Goal: Information Seeking & Learning: Learn about a topic

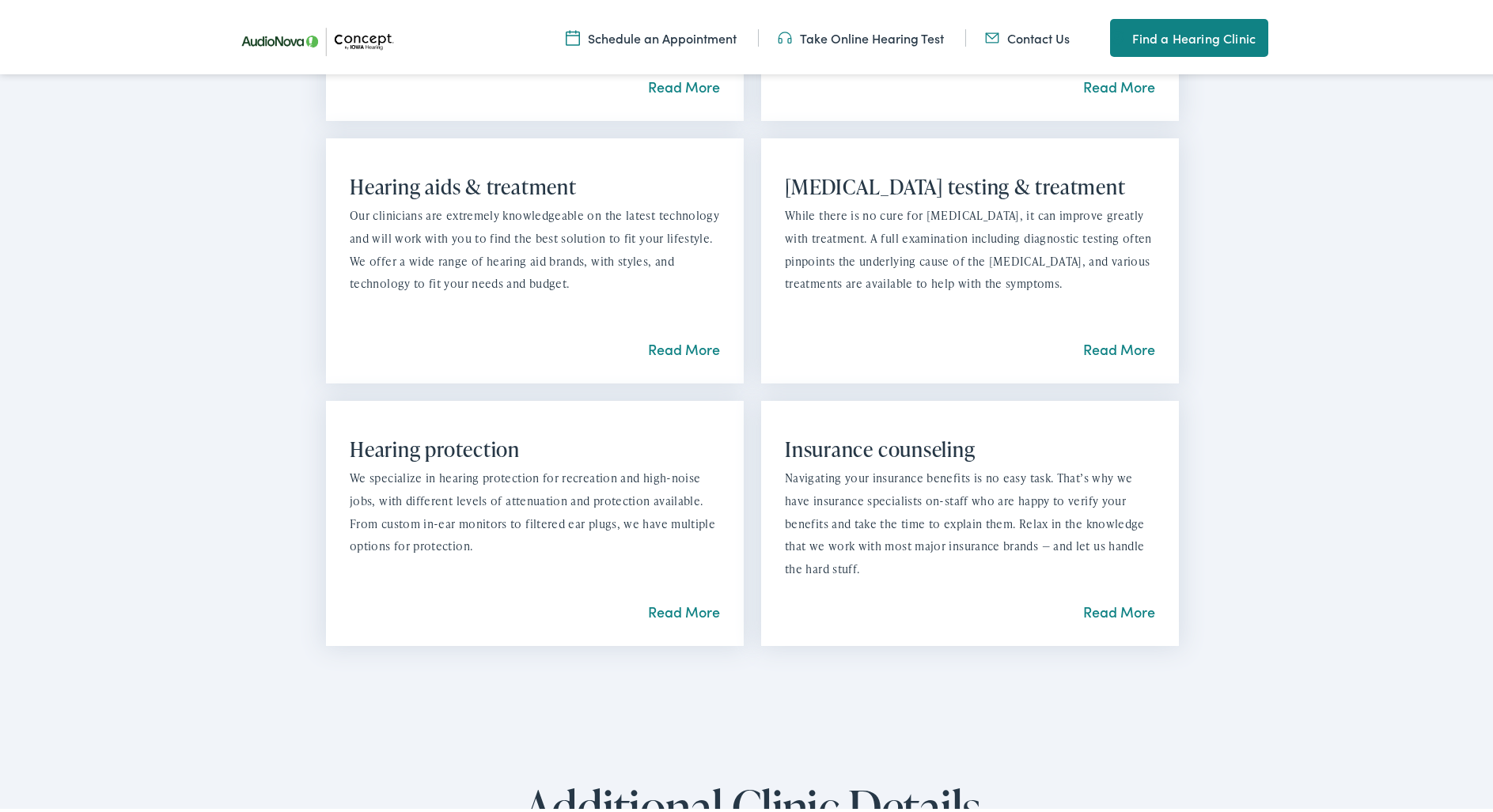
scroll to position [1345, 0]
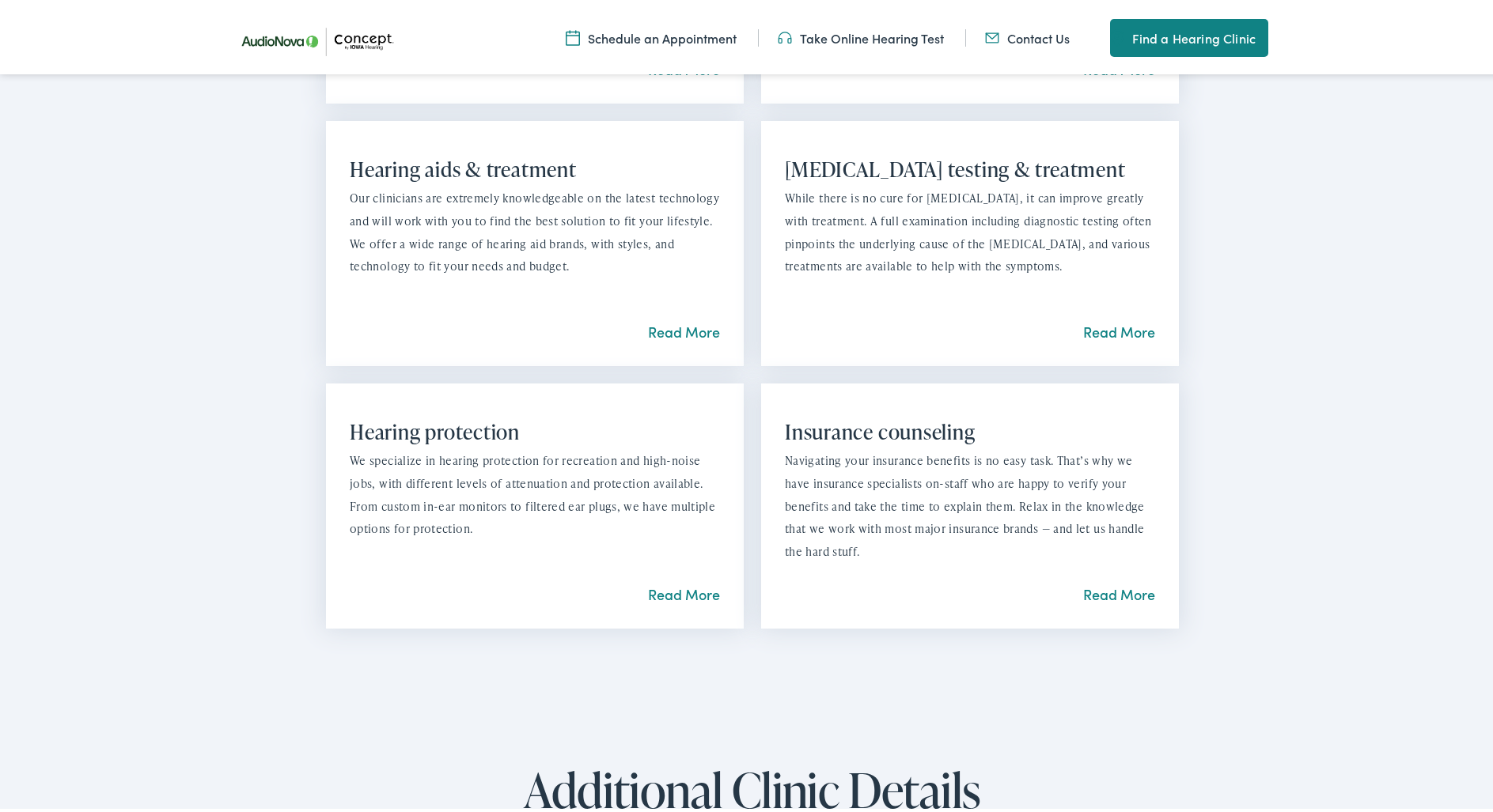
click at [1117, 589] on link "Read More" at bounding box center [1118, 591] width 72 height 20
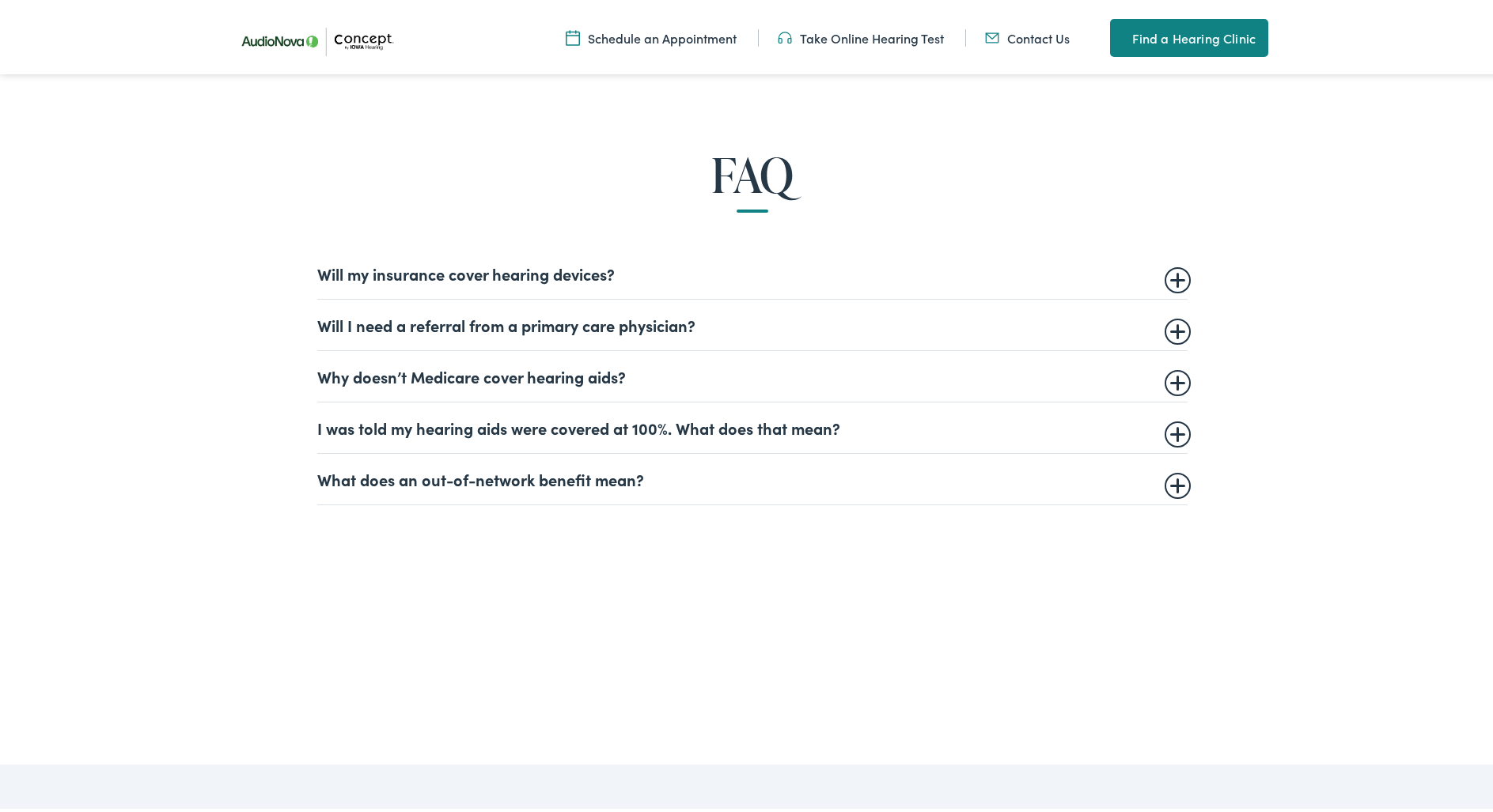
scroll to position [1029, 0]
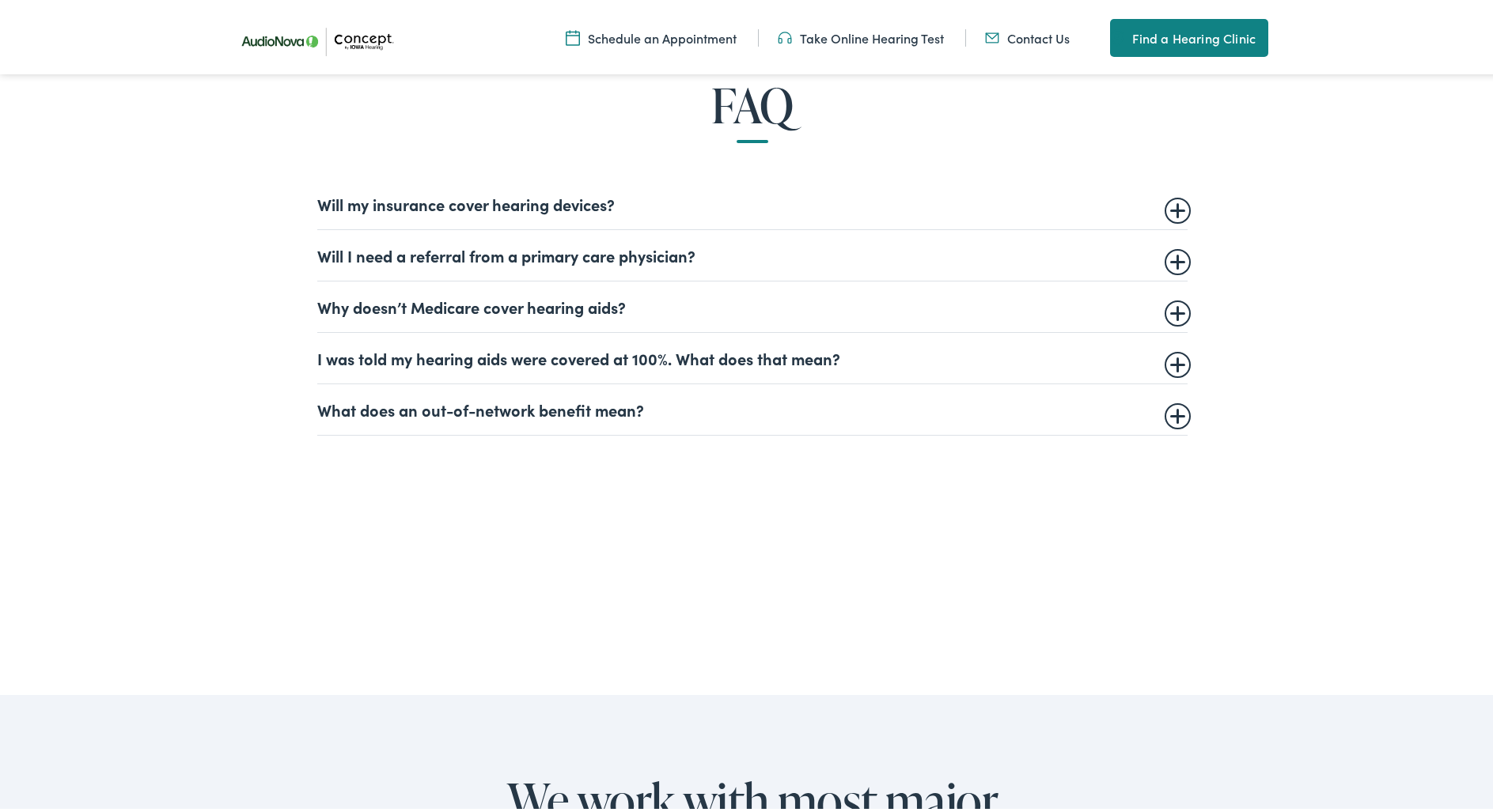
click at [513, 198] on summary "Will my insurance cover hearing devices?" at bounding box center [751, 201] width 870 height 19
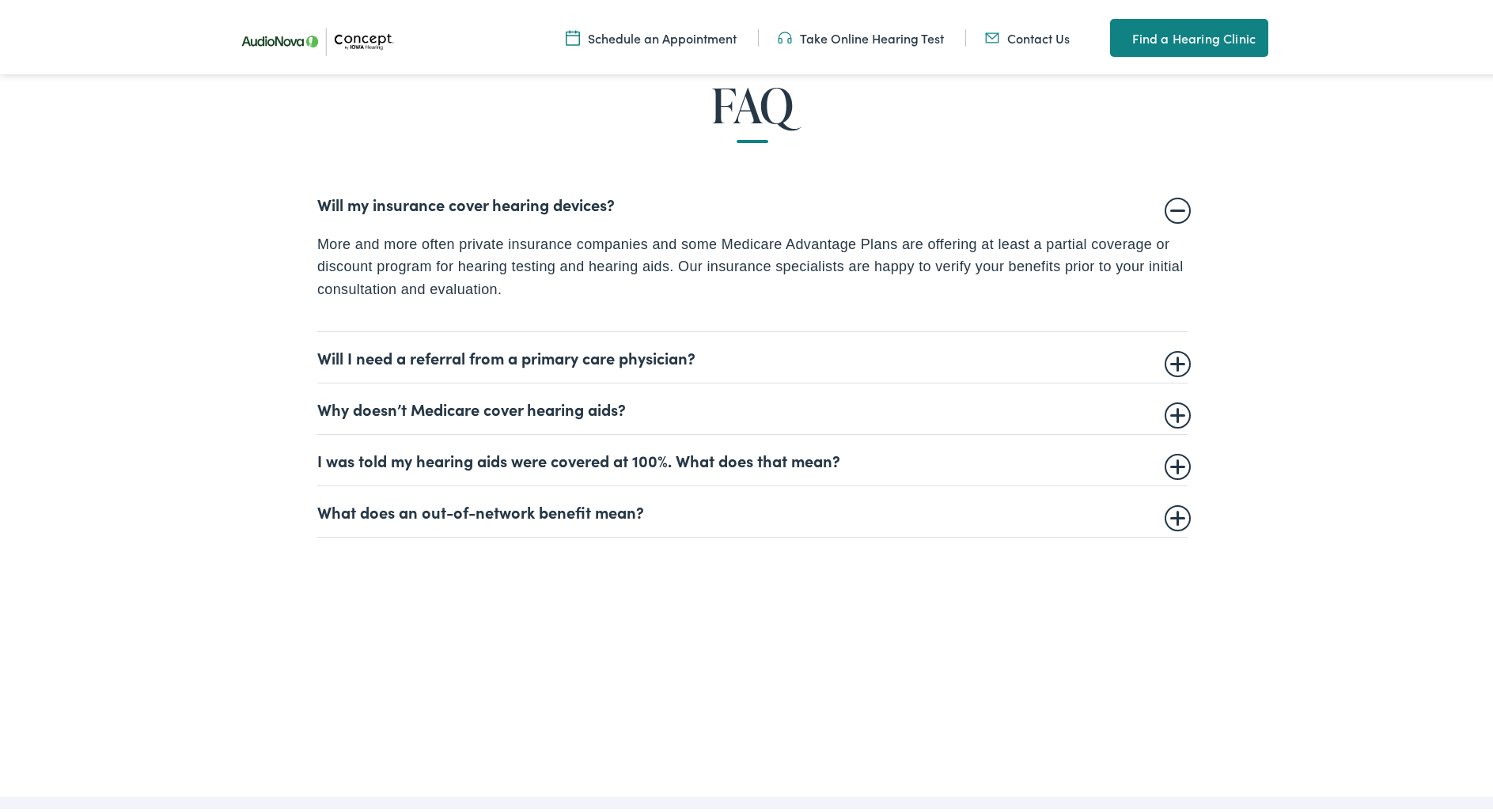
click at [474, 357] on summary "Will I need a referral from a primary care physician?" at bounding box center [751, 354] width 870 height 19
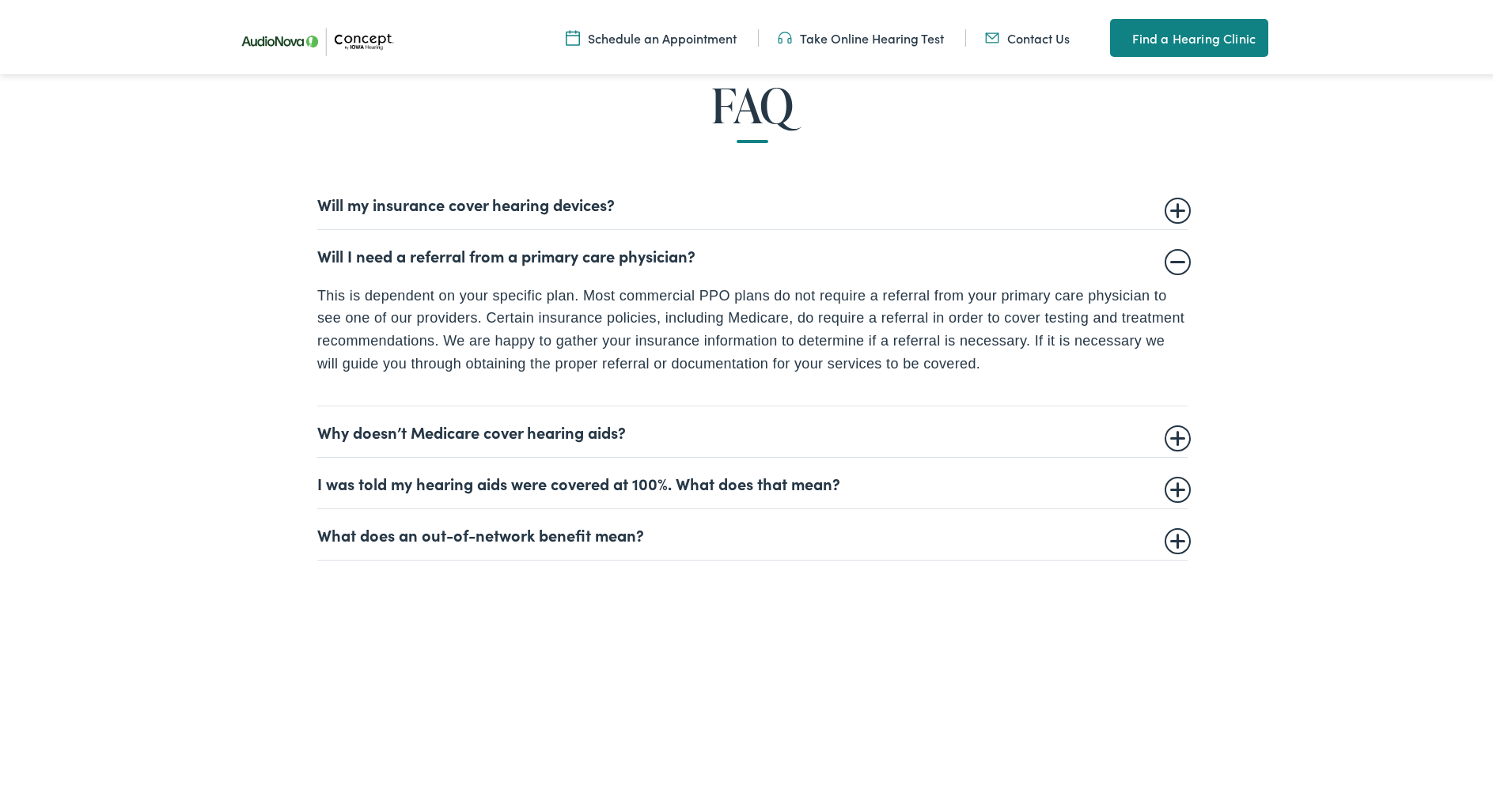
click at [455, 483] on summary "I was told my hearing aids were covered at 100%. What does that mean?" at bounding box center [751, 481] width 870 height 19
